Goal: Communication & Community: Answer question/provide support

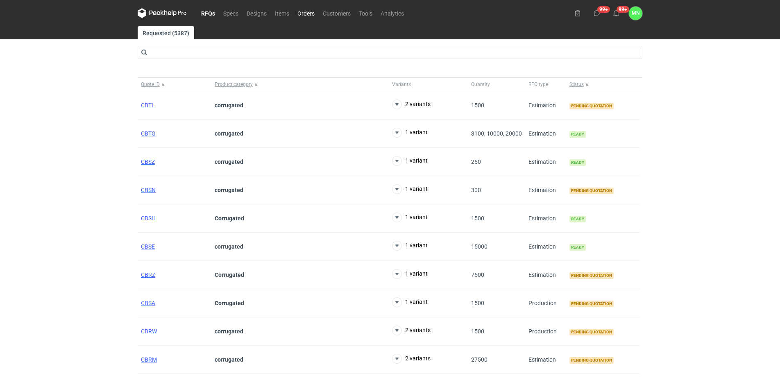
click at [303, 15] on link "Orders" at bounding box center [305, 13] width 25 height 10
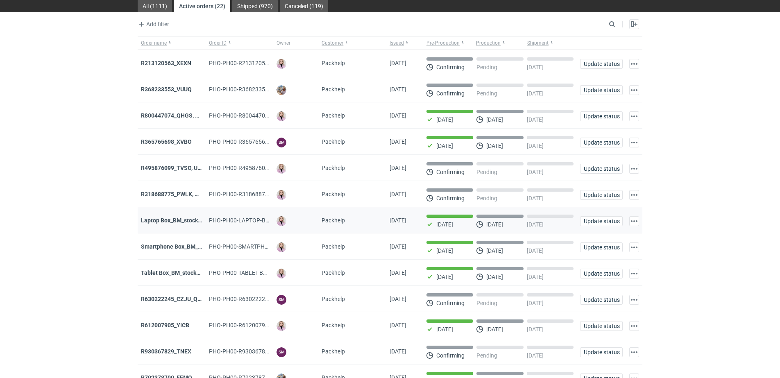
scroll to position [102, 0]
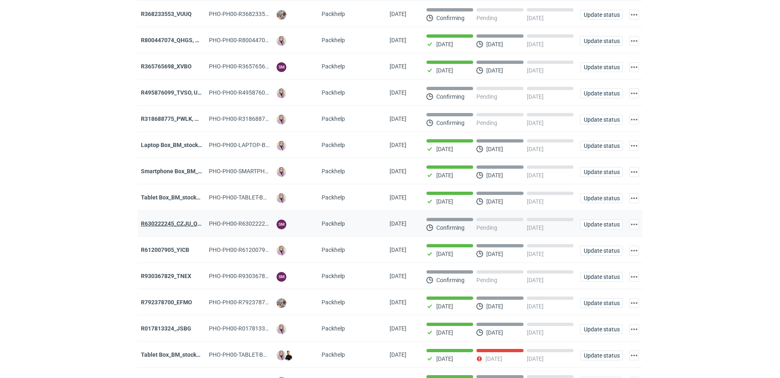
click at [195, 227] on strong "R630222245_CZJU_QNLS_PWUU" at bounding box center [184, 223] width 86 height 7
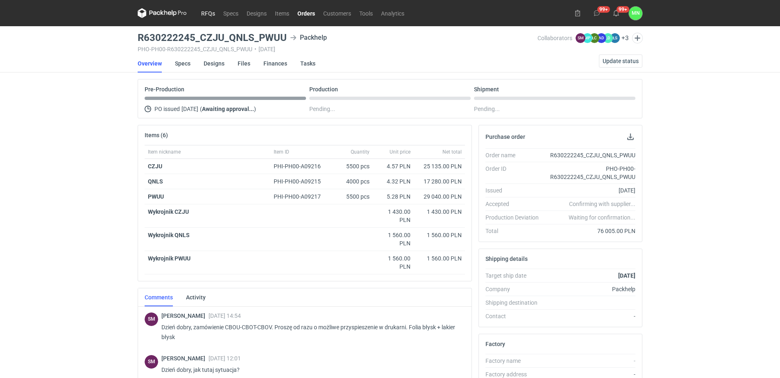
click at [203, 11] on link "RFQs" at bounding box center [208, 13] width 22 height 10
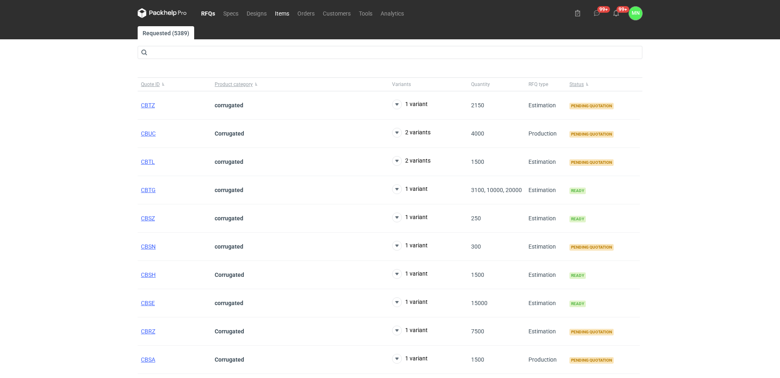
click at [286, 15] on link "Items" at bounding box center [282, 13] width 23 height 10
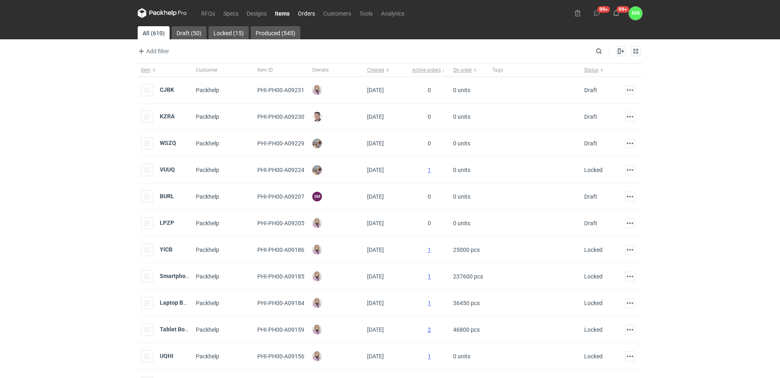
click at [306, 14] on link "Orders" at bounding box center [306, 13] width 25 height 10
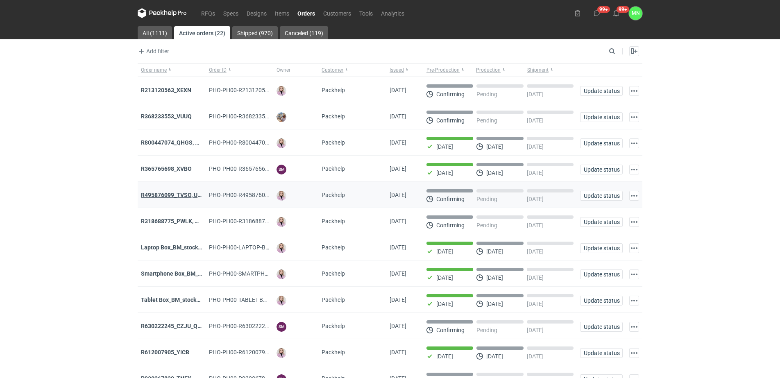
click at [190, 195] on strong "R495876099_TVSO, UQHI" at bounding box center [174, 195] width 66 height 7
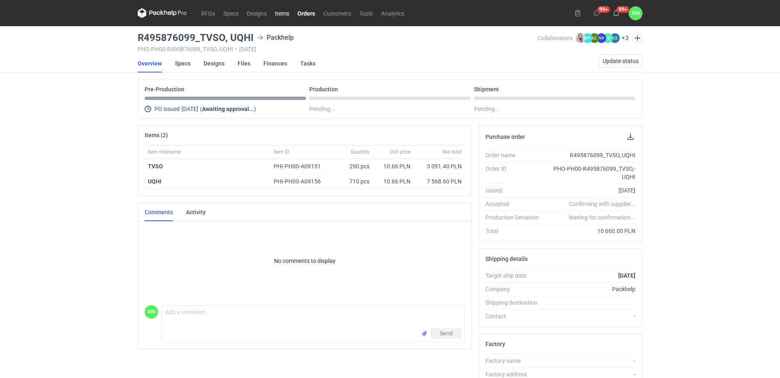
click at [281, 16] on link "Items" at bounding box center [282, 13] width 23 height 10
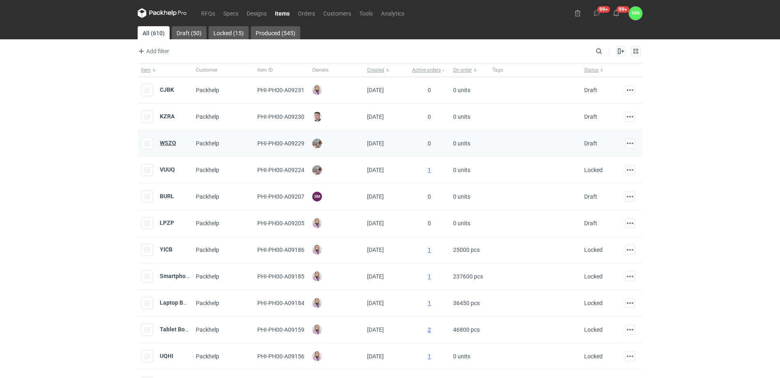
click at [171, 143] on strong "WSZQ" at bounding box center [168, 143] width 16 height 7
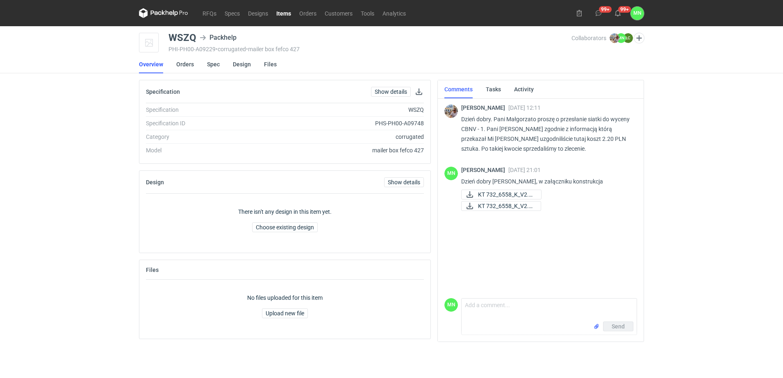
click at [468, 127] on p "Dzień dobry. Pani Małgorzato proszę o przesłanie siatki do wyceny CBNV - 1. Pan…" at bounding box center [545, 133] width 169 height 39
copy p "CBNV"
click at [481, 311] on textarea "Comment message" at bounding box center [548, 310] width 175 height 23
click at [539, 307] on textarea "[PERSON_NAME], w załączniku ferta na 2,20 zł" at bounding box center [548, 310] width 175 height 23
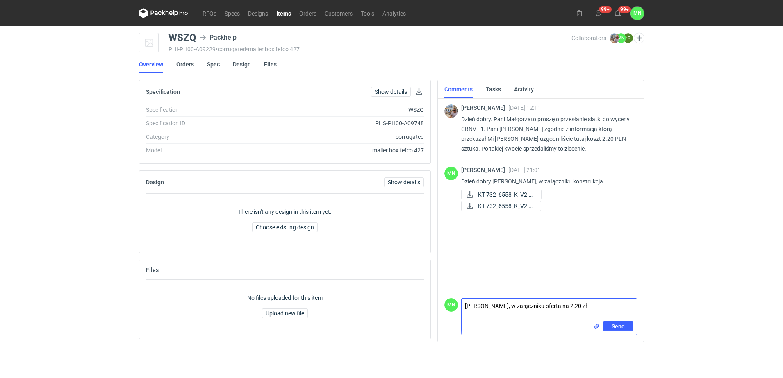
type textarea "[PERSON_NAME], w załączniku oferta na 2,20 zł"
click at [598, 327] on input "file" at bounding box center [596, 326] width 7 height 9
click at [596, 329] on input "file" at bounding box center [596, 326] width 7 height 9
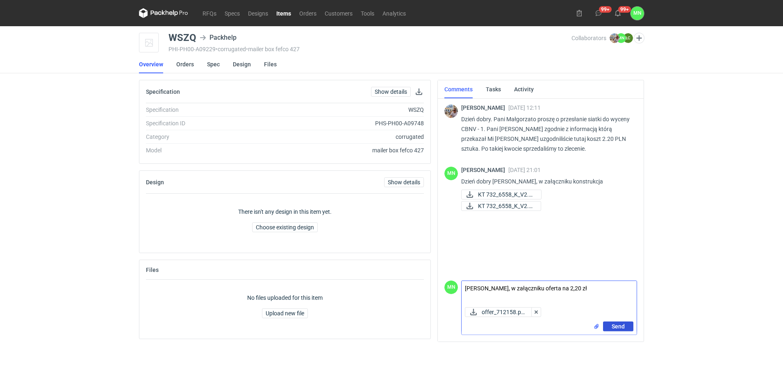
click at [613, 325] on span "Send" at bounding box center [617, 327] width 13 height 6
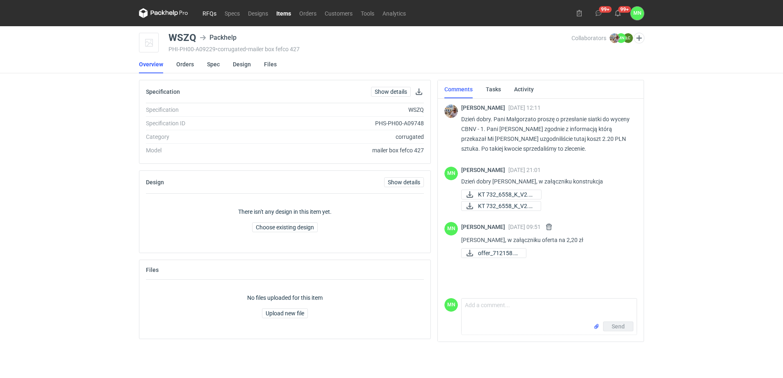
click at [205, 13] on link "RFQs" at bounding box center [209, 13] width 22 height 10
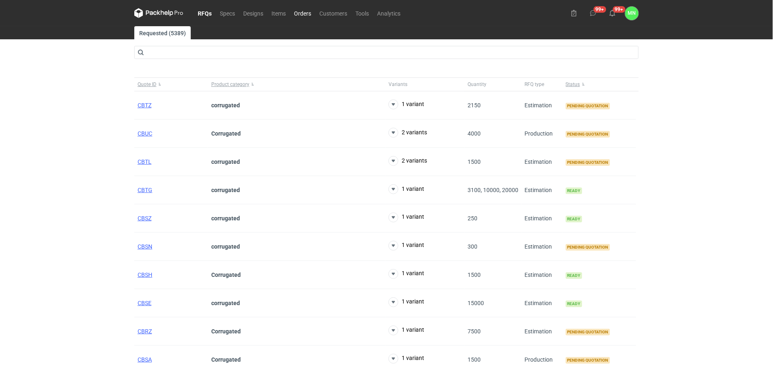
click at [302, 14] on link "Orders" at bounding box center [302, 13] width 25 height 10
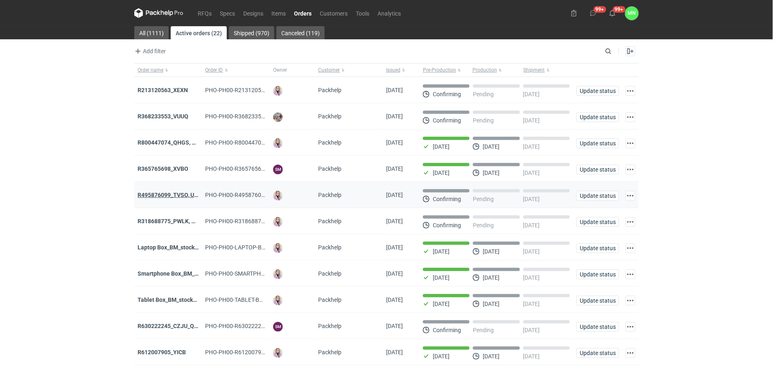
click at [175, 195] on strong "R495876099_TVSO, UQHI" at bounding box center [171, 195] width 66 height 7
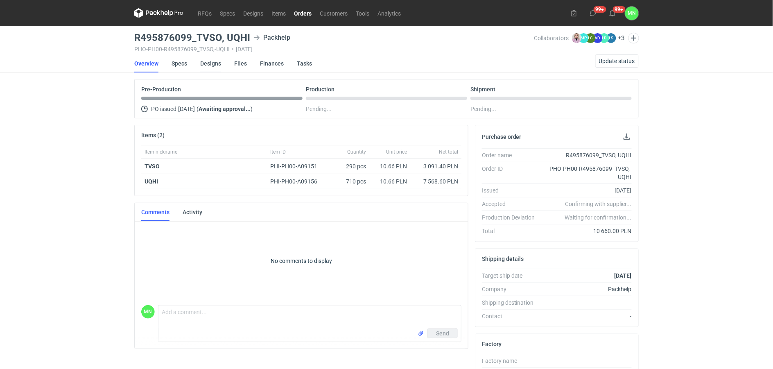
click at [214, 68] on link "Designs" at bounding box center [210, 63] width 21 height 18
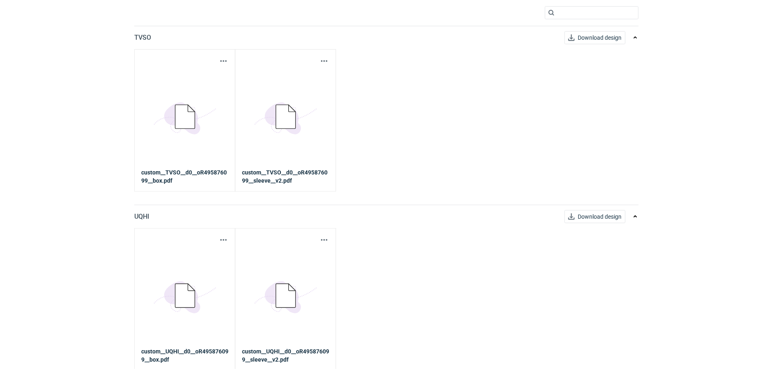
scroll to position [75, 0]
click at [219, 58] on button "button" at bounding box center [224, 59] width 10 height 10
click at [182, 79] on link "Download design part" at bounding box center [187, 76] width 75 height 13
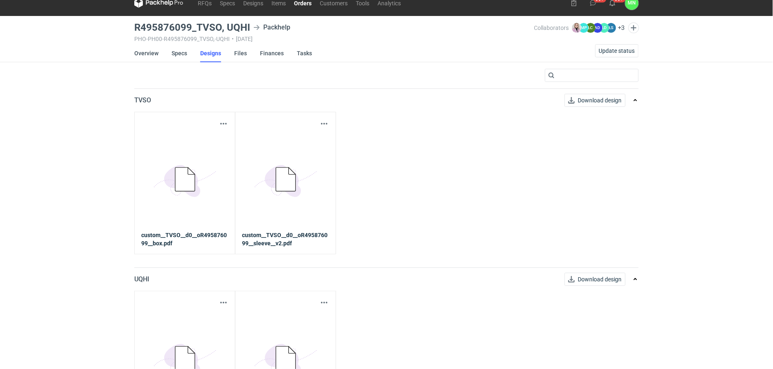
scroll to position [0, 0]
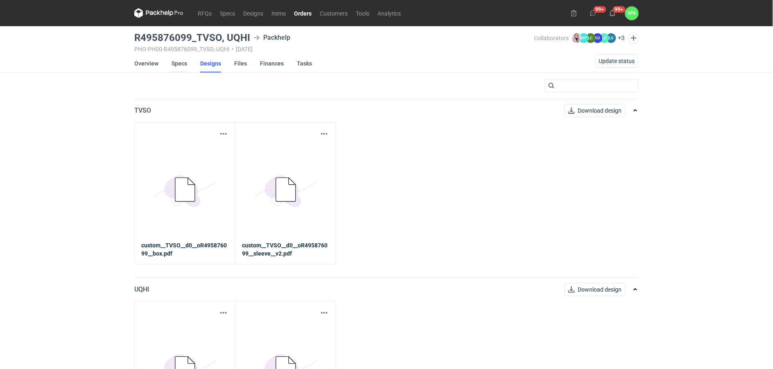
click at [177, 62] on link "Specs" at bounding box center [180, 63] width 16 height 18
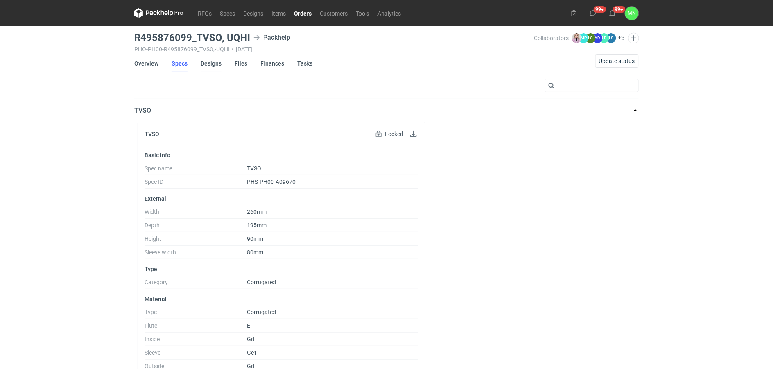
click at [206, 61] on link "Designs" at bounding box center [211, 63] width 21 height 18
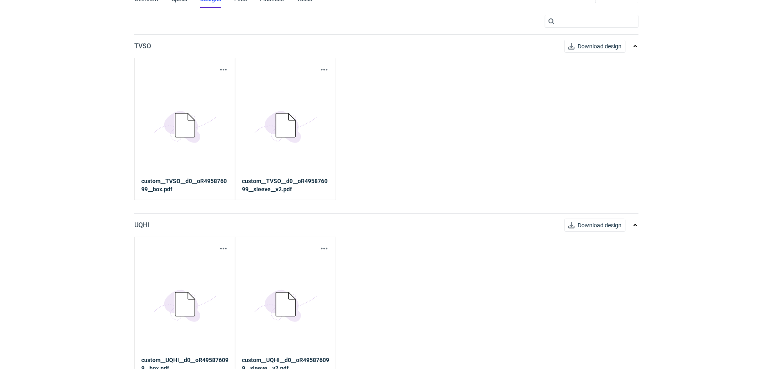
scroll to position [75, 0]
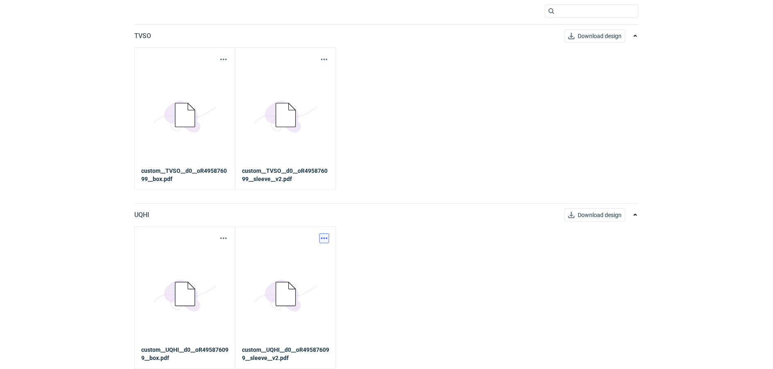
click at [327, 238] on button "button" at bounding box center [325, 239] width 10 height 10
click at [314, 261] on link "Download design part" at bounding box center [288, 256] width 75 height 13
click at [324, 59] on button "button" at bounding box center [325, 59] width 10 height 10
click at [285, 81] on link "Download design part" at bounding box center [288, 76] width 75 height 13
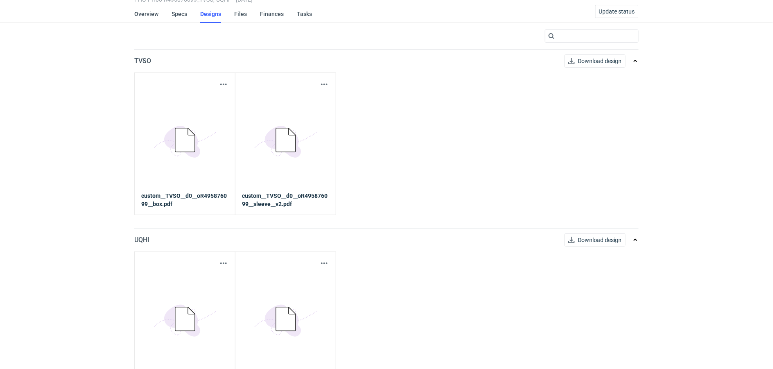
scroll to position [0, 0]
